Goal: Information Seeking & Learning: Learn about a topic

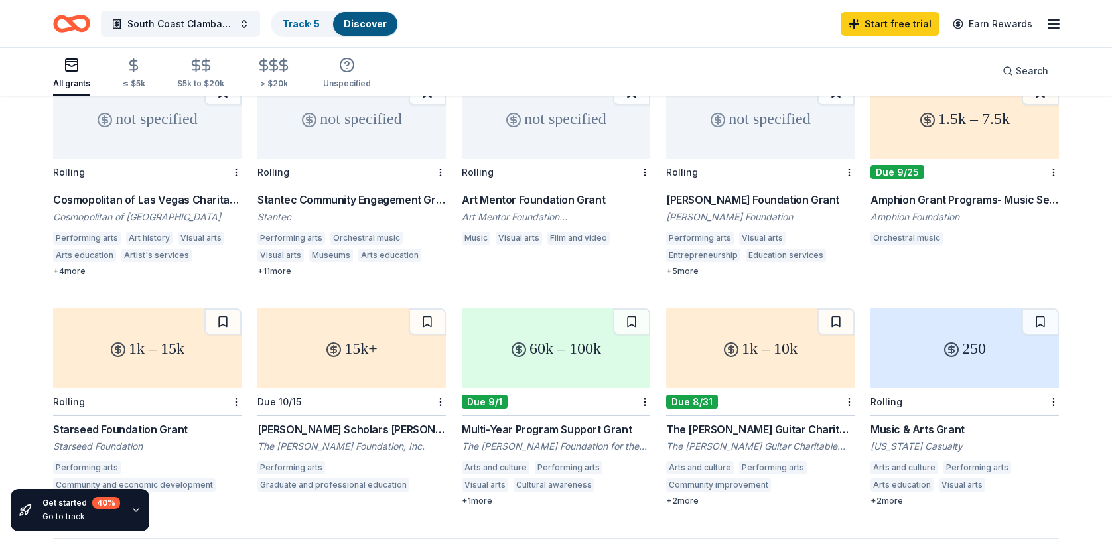
scroll to position [663, 0]
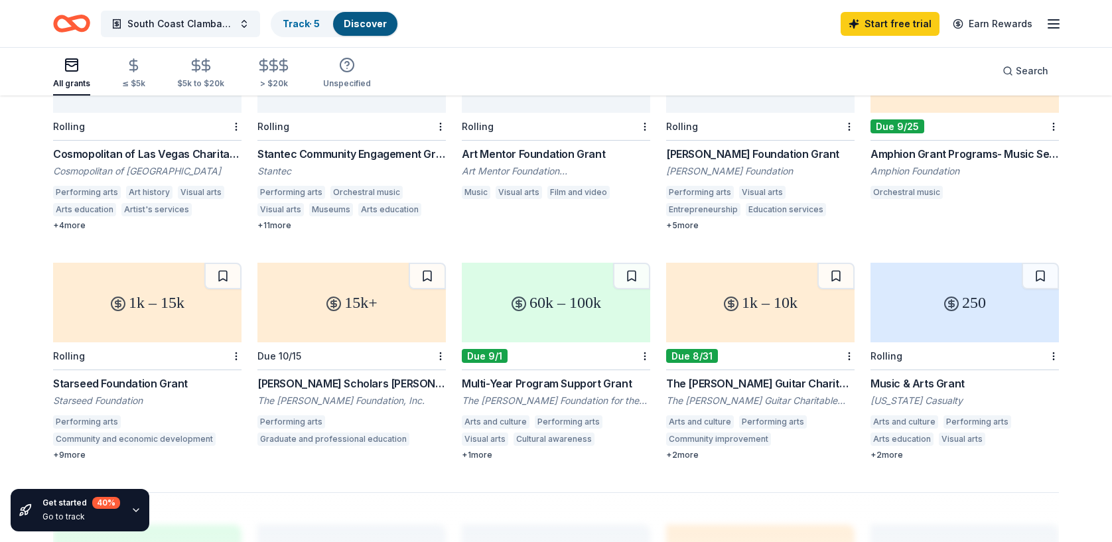
click at [751, 375] on div "The [PERSON_NAME] Guitar Charitable Foundation Grant" at bounding box center [760, 383] width 188 height 16
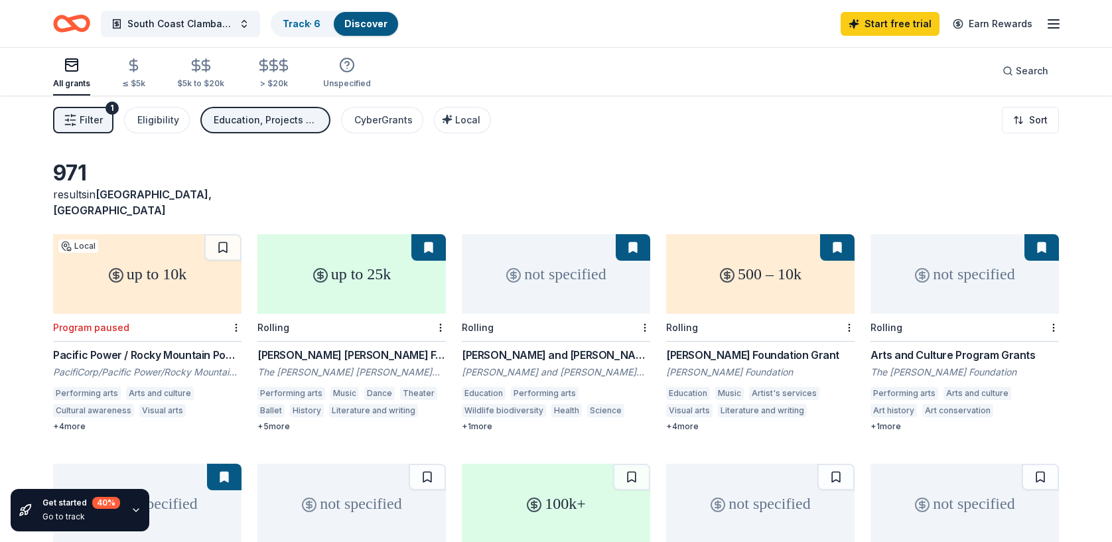
scroll to position [0, 0]
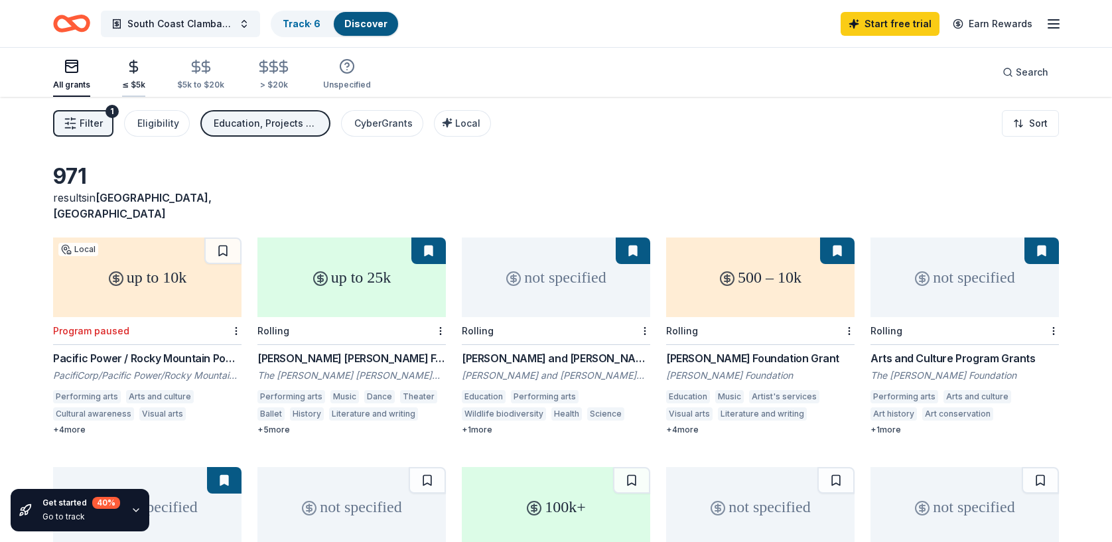
click at [131, 71] on icon "button" at bounding box center [134, 66] width 8 height 9
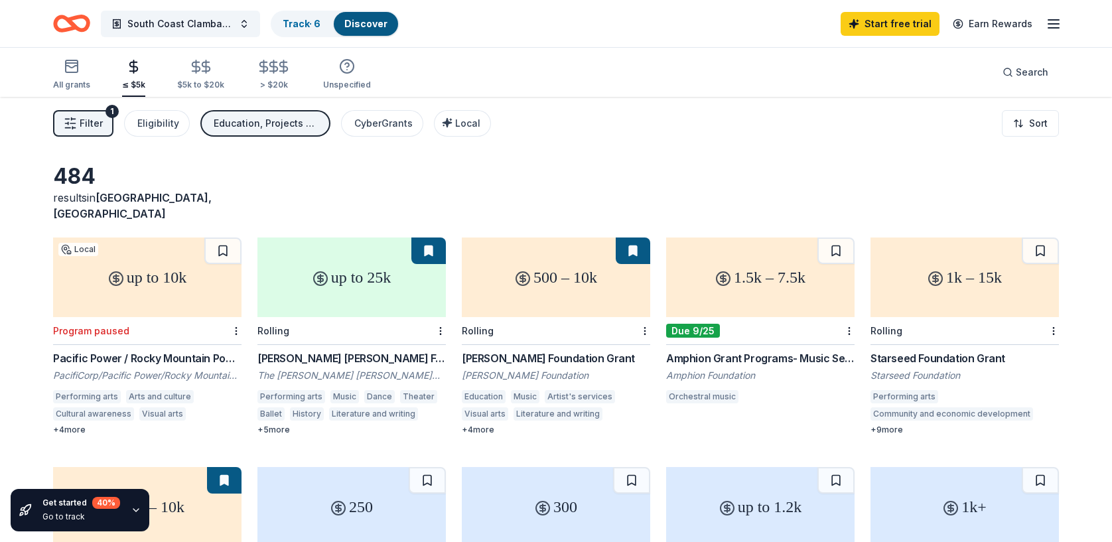
click at [718, 350] on div "Amphion Grant Programs- Music Service Organizations, Presenters, and Festivals …" at bounding box center [760, 358] width 188 height 16
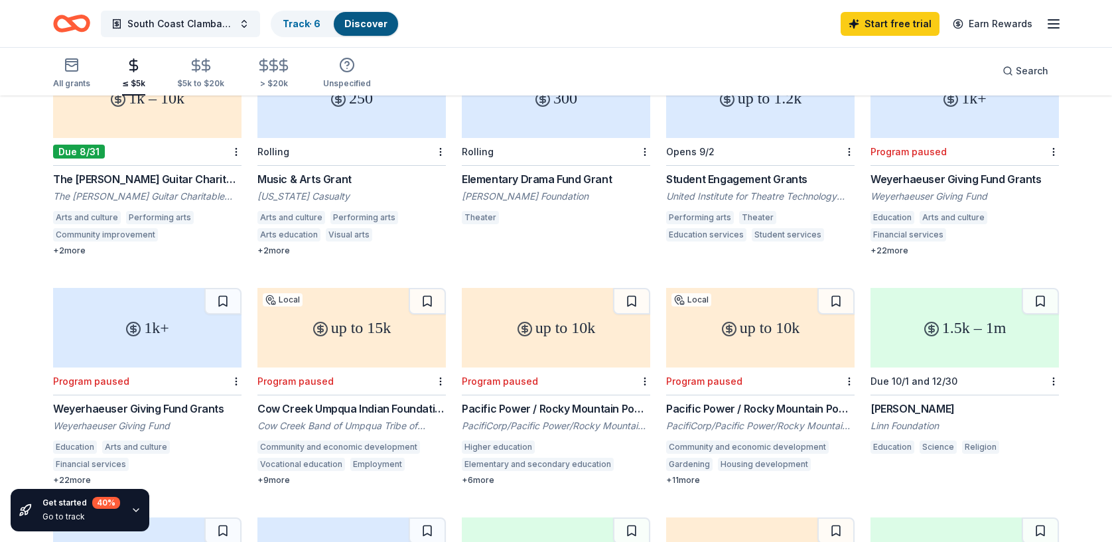
scroll to position [398, 0]
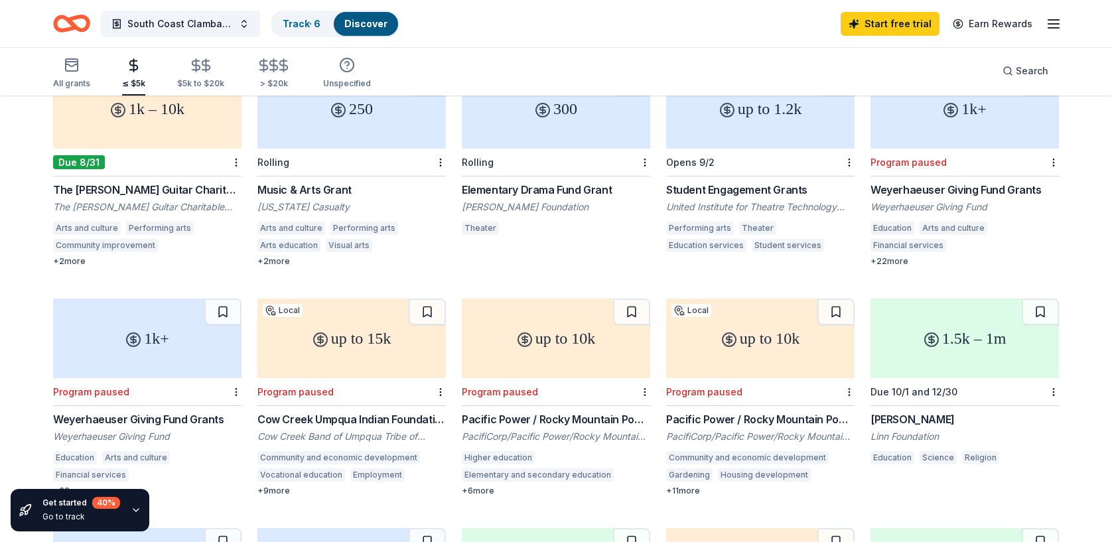
drag, startPoint x: 876, startPoint y: 173, endPoint x: 958, endPoint y: 172, distance: 81.6
click at [956, 172] on div "up to 10k Local Program paused Pacific Power / [GEOGRAPHIC_DATA] Power: Arts/Cu…" at bounding box center [556, 282] width 1006 height 886
drag, startPoint x: 867, startPoint y: 186, endPoint x: 995, endPoint y: 188, distance: 128.0
click at [995, 188] on div "up to 10k Local Program paused Pacific Power / [GEOGRAPHIC_DATA] Power: Arts/Cu…" at bounding box center [556, 282] width 1006 height 886
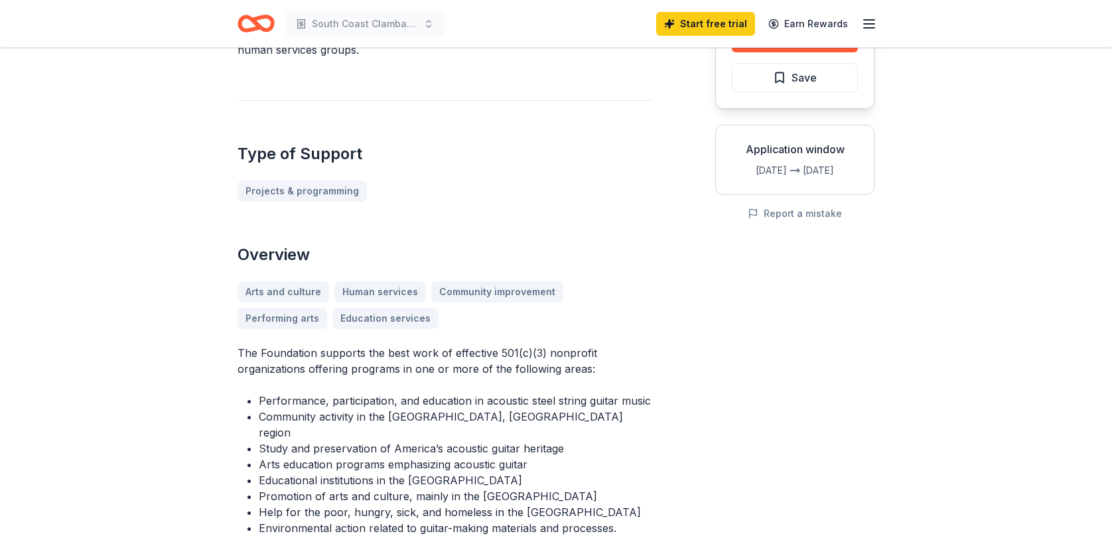
scroll to position [332, 0]
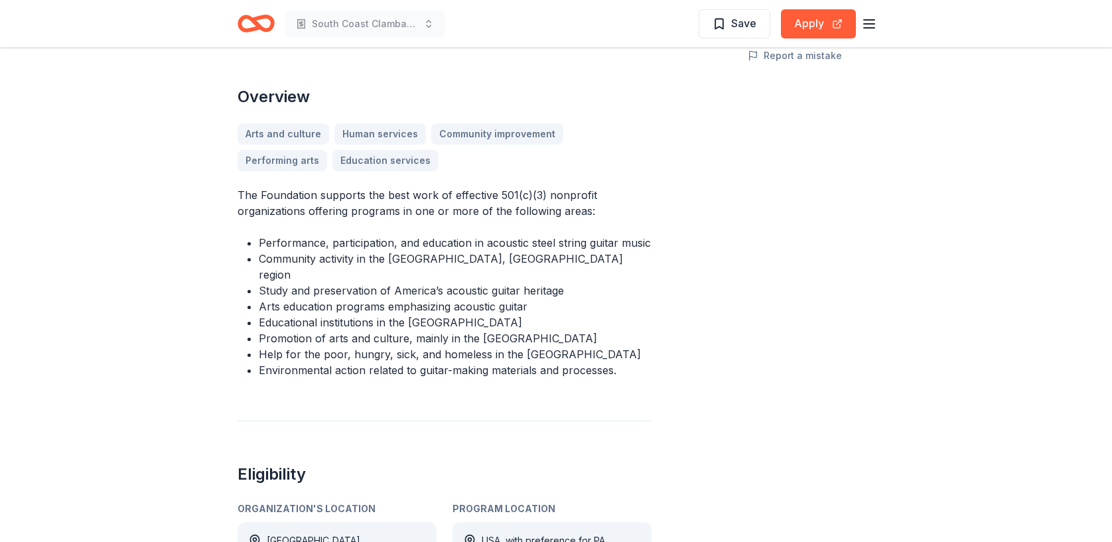
drag, startPoint x: 273, startPoint y: 257, endPoint x: 442, endPoint y: 261, distance: 169.2
click at [442, 261] on li "Community activity in the Nazareth, PA region" at bounding box center [455, 267] width 393 height 32
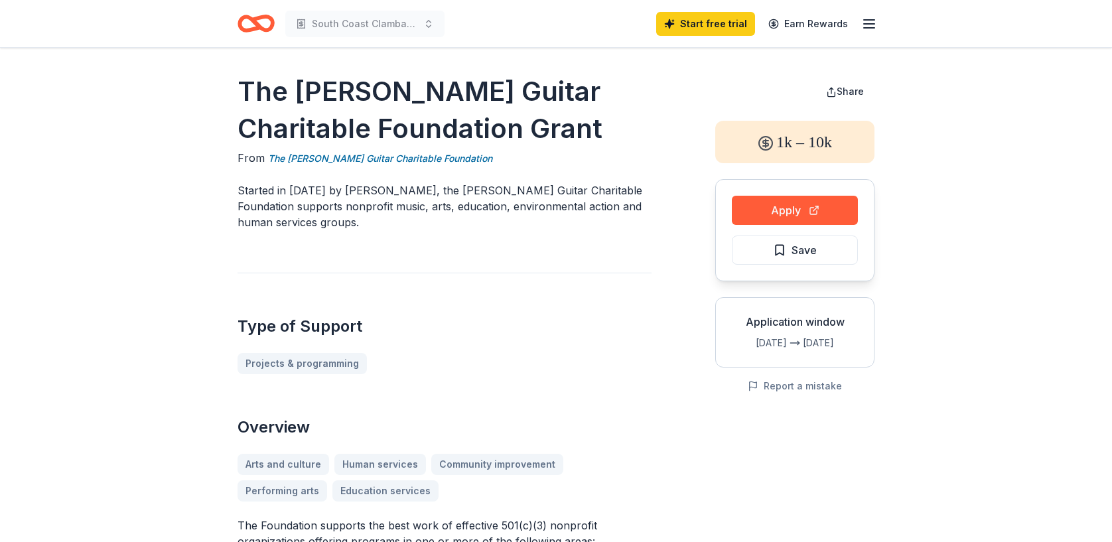
scroll to position [0, 0]
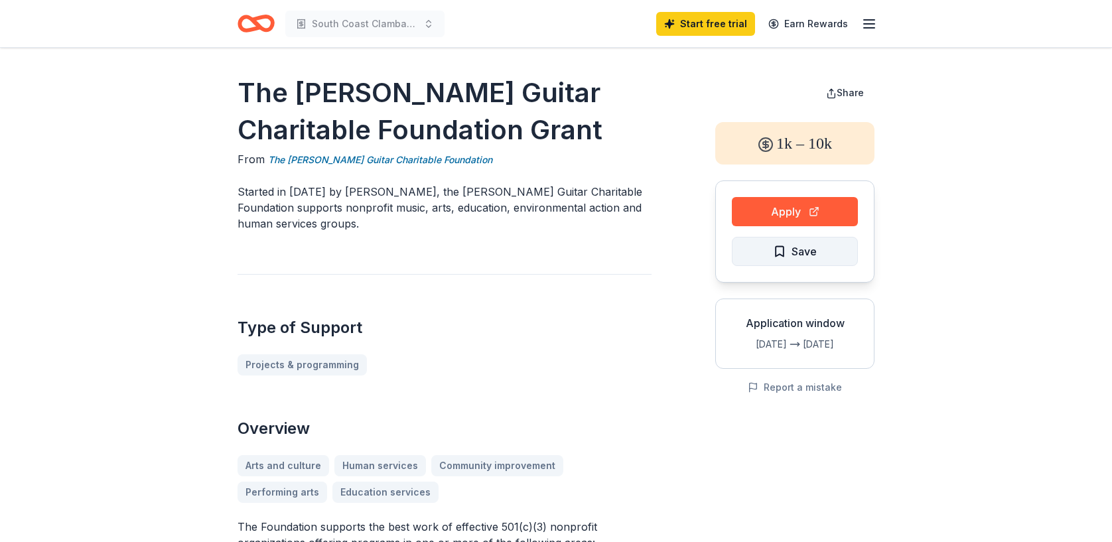
click at [799, 257] on span "Save" at bounding box center [803, 251] width 25 height 17
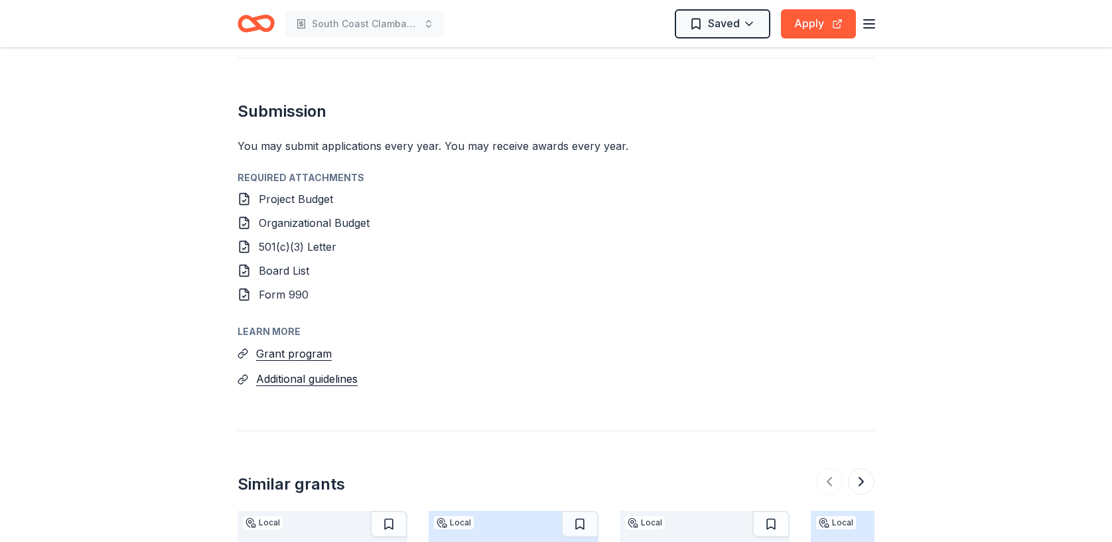
scroll to position [1260, 0]
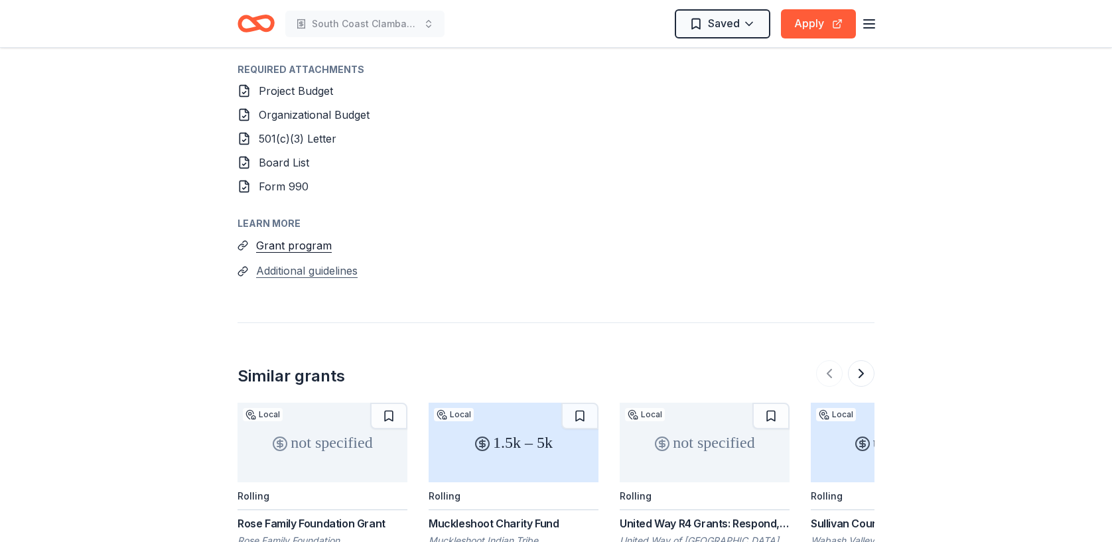
click at [329, 262] on button "Additional guidelines" at bounding box center [306, 270] width 101 height 17
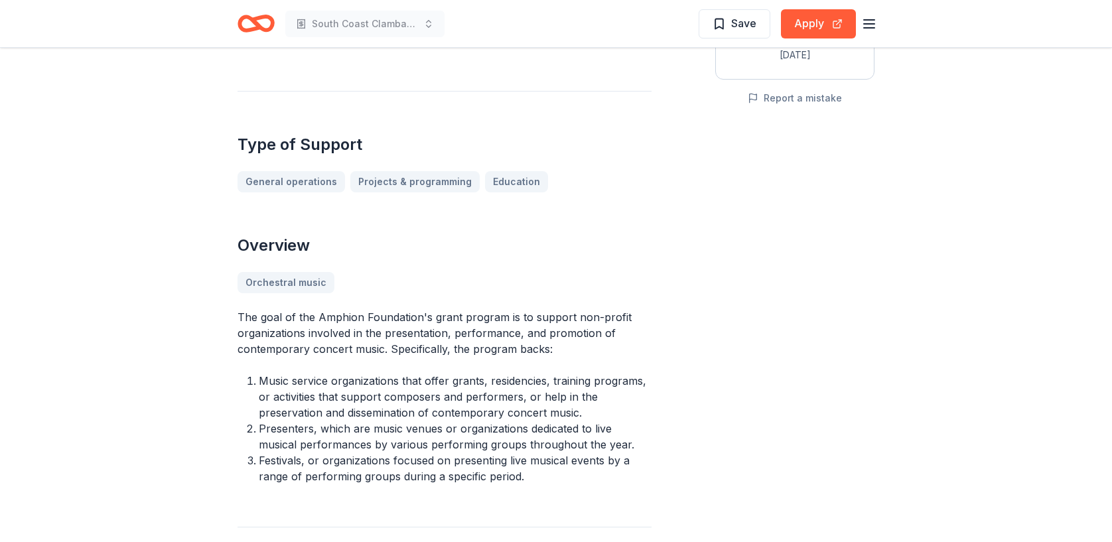
scroll to position [332, 0]
